Goal: Task Accomplishment & Management: Use online tool/utility

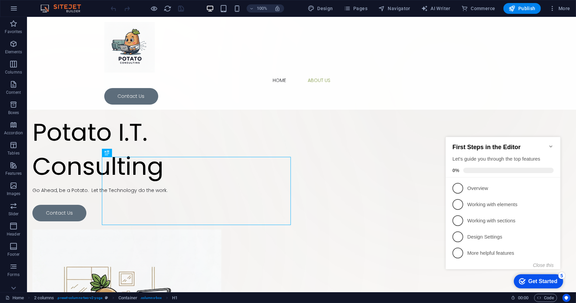
click at [550, 144] on icon "Minimize checklist" at bounding box center [550, 145] width 5 height 5
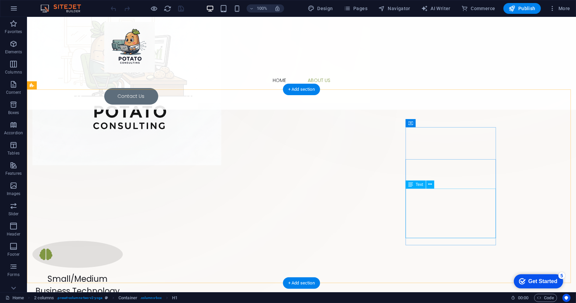
scroll to position [251, 0]
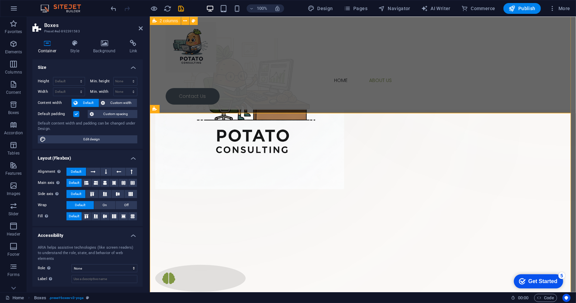
scroll to position [229, 0]
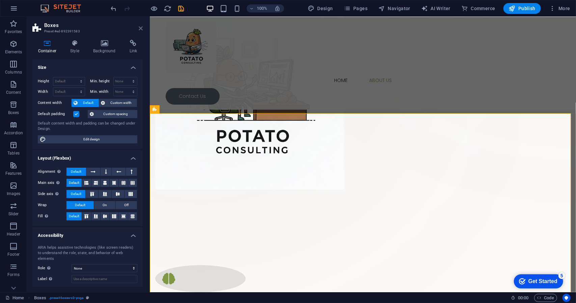
click at [141, 29] on icon at bounding box center [141, 28] width 4 height 5
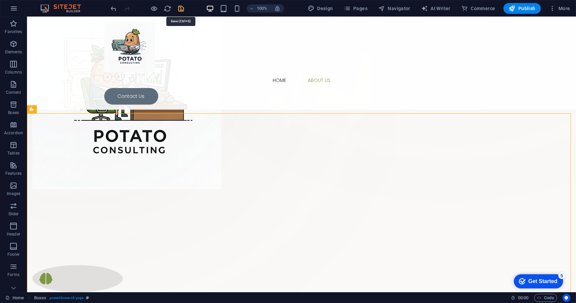
click at [180, 10] on icon "save" at bounding box center [181, 9] width 8 height 8
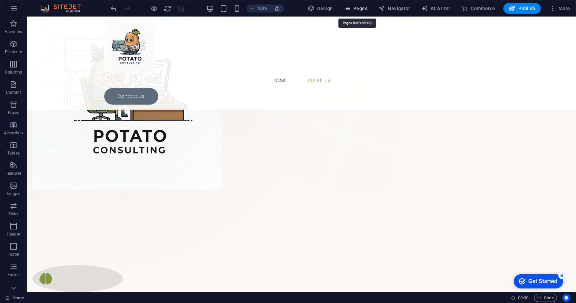
click at [360, 8] on span "Pages" at bounding box center [356, 8] width 24 height 7
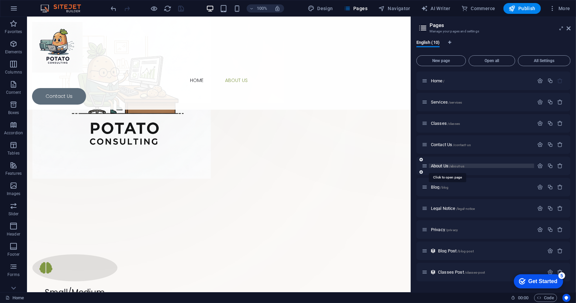
click at [443, 165] on span "About Us /about-us" at bounding box center [447, 165] width 33 height 5
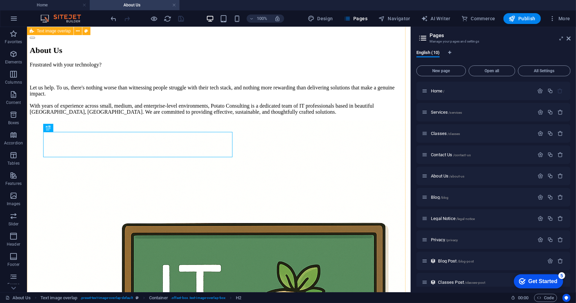
scroll to position [83, 0]
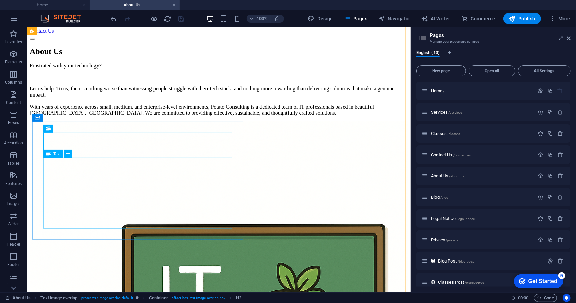
click at [164, 116] on div "Frustrated with your technology? Let us help. To us, there's nothing worse than…" at bounding box center [218, 88] width 378 height 53
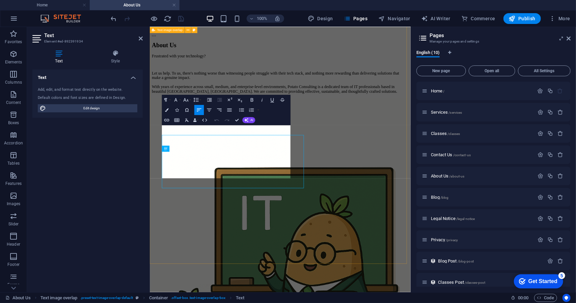
scroll to position [69, 0]
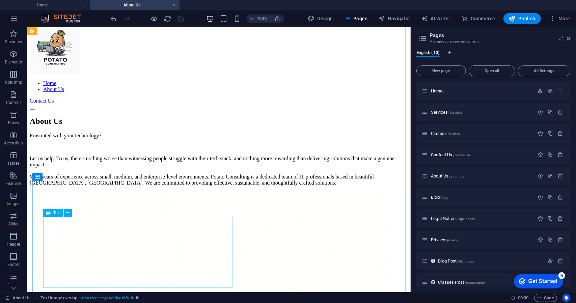
scroll to position [11, 0]
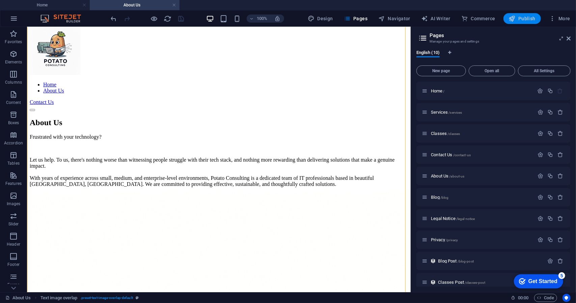
click at [513, 20] on icon "button" at bounding box center [511, 18] width 7 height 7
